Goal: Task Accomplishment & Management: Use online tool/utility

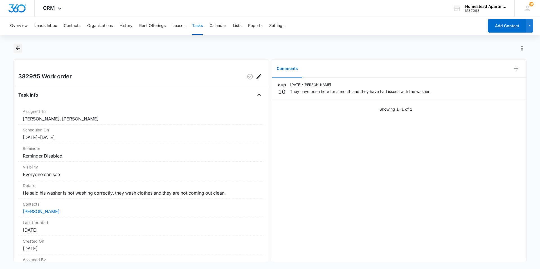
click at [18, 46] on icon "Back" at bounding box center [18, 48] width 7 height 7
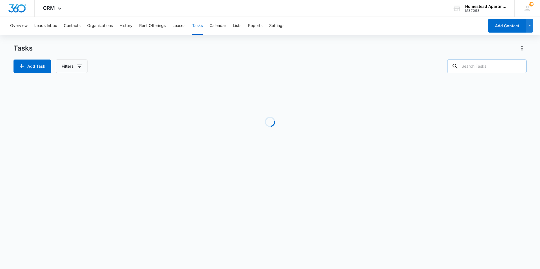
click at [489, 71] on input "text" at bounding box center [486, 66] width 79 height 13
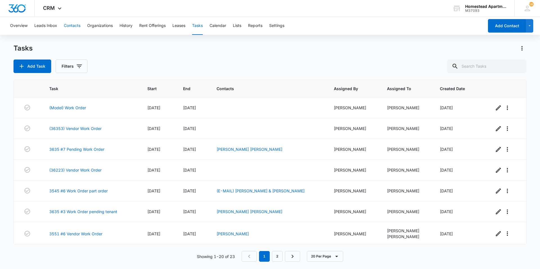
click at [75, 27] on button "Contacts" at bounding box center [72, 26] width 17 height 18
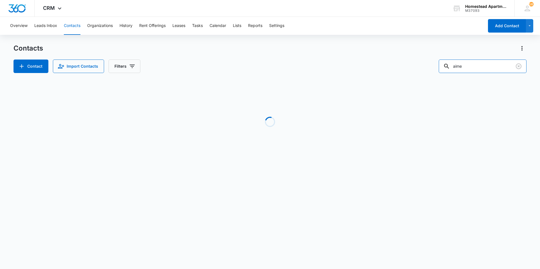
drag, startPoint x: 453, startPoint y: 73, endPoint x: 408, endPoint y: 78, distance: 45.5
click at [408, 78] on div "Contacts Contact Import Contacts Filters aime Loading No Results" at bounding box center [269, 107] width 513 height 127
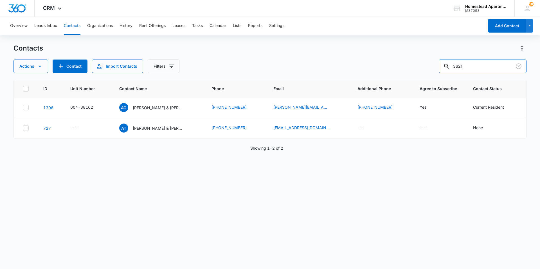
type input "3621"
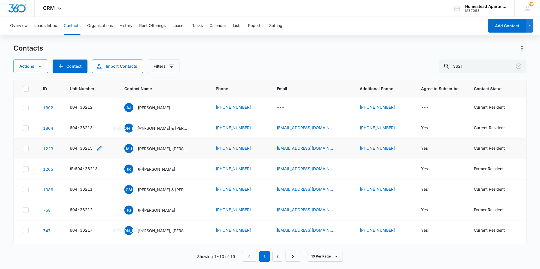
click at [83, 147] on div "604-36215" at bounding box center [81, 148] width 23 height 6
click at [103, 150] on div "604-36215 Unit Number 604-36215 Cancel Save" at bounding box center [90, 148] width 41 height 7
click at [156, 148] on p "[PERSON_NAME], [PERSON_NAME] [PERSON_NAME] & [PERSON_NAME]" at bounding box center [163, 149] width 51 height 6
click at [71, 149] on div "604-36215" at bounding box center [81, 148] width 23 height 6
click at [60, 114] on input "604-36215" at bounding box center [89, 112] width 71 height 13
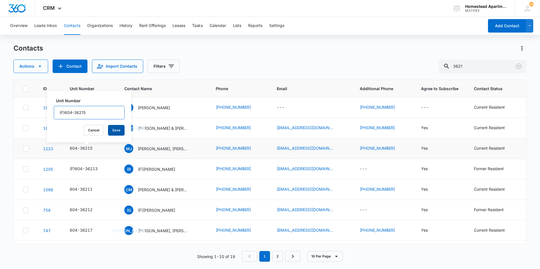
type input "(F)604-36215"
click at [109, 129] on button "Save" at bounding box center [116, 130] width 17 height 11
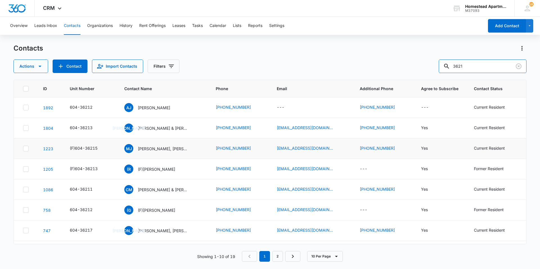
drag, startPoint x: 473, startPoint y: 66, endPoint x: 427, endPoint y: 69, distance: 46.2
click at [427, 69] on div "Actions Contact Import Contacts Filters 3621" at bounding box center [269, 66] width 513 height 13
click at [196, 24] on button "Tasks" at bounding box center [197, 26] width 11 height 18
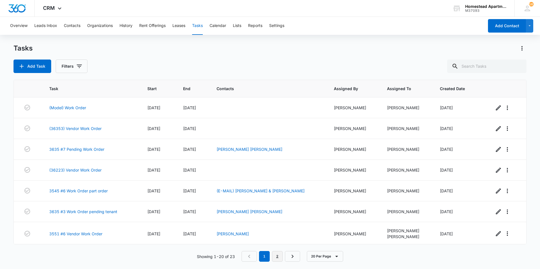
click at [278, 257] on link "2" at bounding box center [277, 256] width 11 height 11
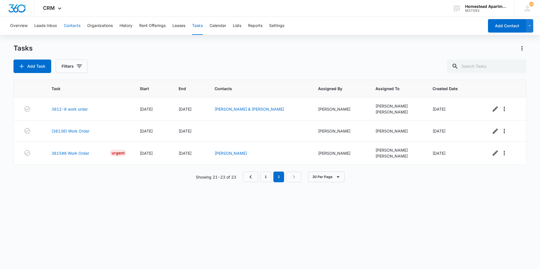
click at [76, 26] on button "Contacts" at bounding box center [72, 26] width 17 height 18
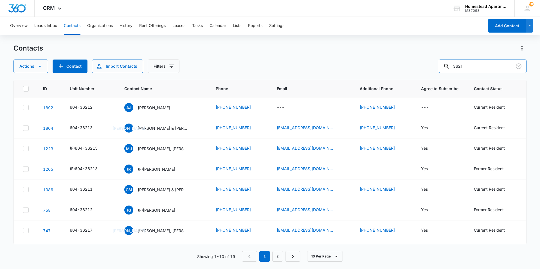
drag, startPoint x: 472, startPoint y: 65, endPoint x: 427, endPoint y: 75, distance: 46.4
click at [428, 74] on div "Contacts Actions Contact Import Contacts Filters 3621 ID Unit Number Contact Na…" at bounding box center [269, 156] width 513 height 225
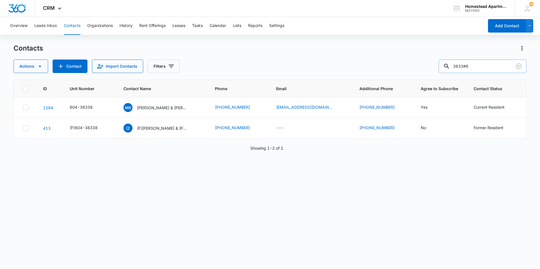
click at [481, 64] on input "3833#8" at bounding box center [482, 66] width 88 height 13
type input "3633#8"
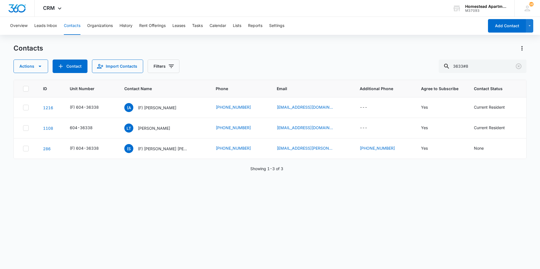
click at [193, 25] on div "Overview Leads Inbox Contacts Organizations History Rent Offerings Leases Tasks…" at bounding box center [245, 26] width 477 height 18
click at [200, 26] on button "Tasks" at bounding box center [197, 26] width 11 height 18
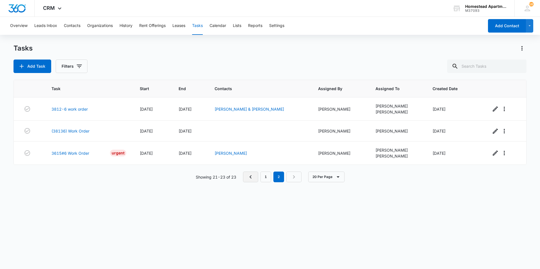
click at [249, 178] on icon "Previous Page" at bounding box center [250, 177] width 7 height 7
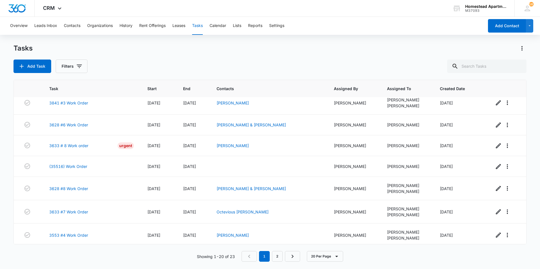
scroll to position [225, 0]
click at [70, 143] on link "3633 # 8 Work order" at bounding box center [68, 145] width 39 height 6
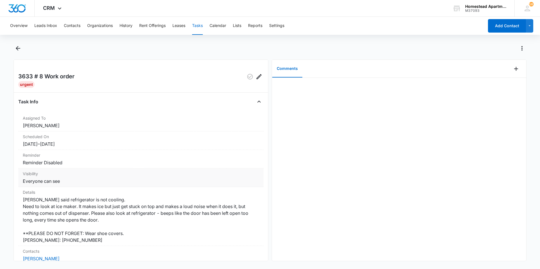
scroll to position [28, 0]
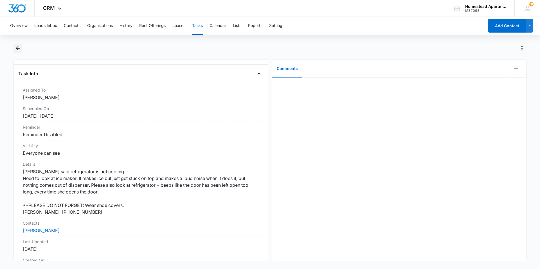
click at [20, 47] on icon "Back" at bounding box center [18, 48] width 7 height 7
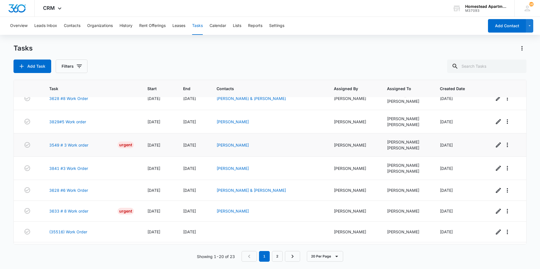
scroll to position [169, 0]
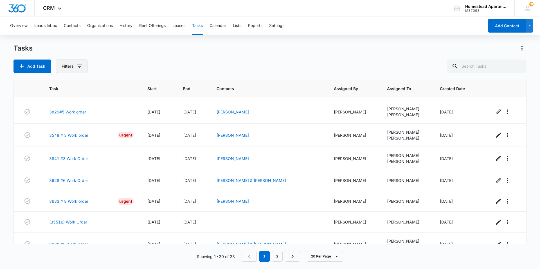
click at [73, 63] on button "Filters" at bounding box center [72, 66] width 32 height 13
click at [121, 56] on div "Tasks Add Task Filters Assigned By Assigned To Task Status: Incomplete Complete…" at bounding box center [269, 58] width 513 height 29
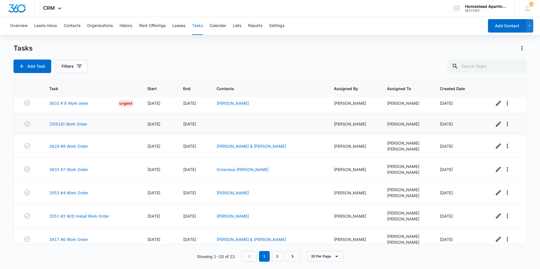
scroll to position [281, 0]
